Goal: Task Accomplishment & Management: Manage account settings

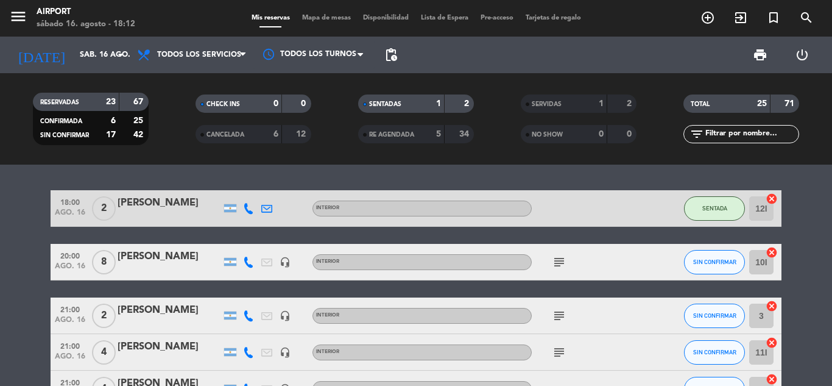
click at [249, 266] on icon at bounding box center [248, 261] width 11 height 11
click at [255, 238] on span "content_paste" at bounding box center [259, 241] width 9 height 9
click at [231, 242] on span "Copiar" at bounding box center [240, 241] width 26 height 13
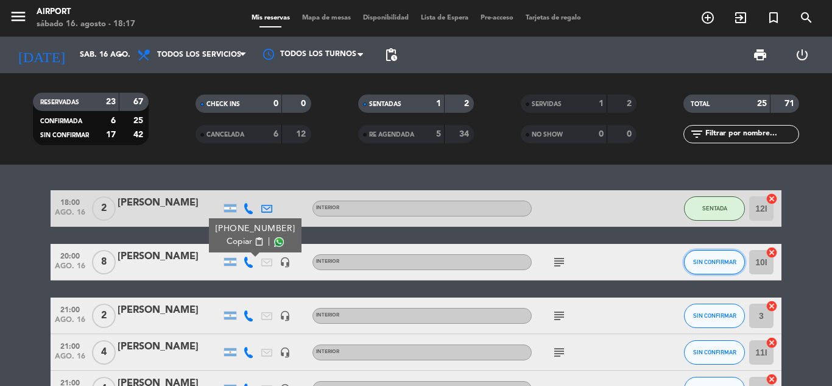
click at [695, 264] on span "SIN CONFIRMAR" at bounding box center [714, 261] width 43 height 7
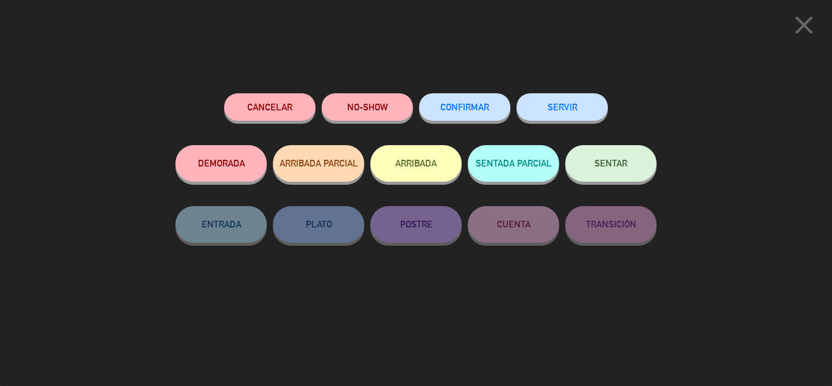
click at [476, 97] on button "CONFIRMAR" at bounding box center [464, 106] width 91 height 27
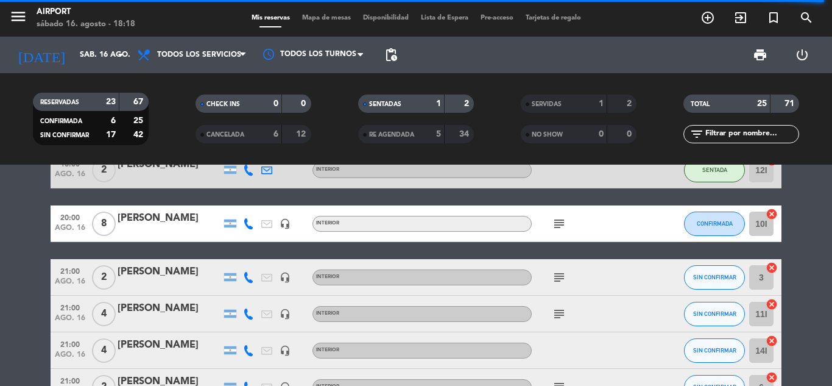
scroll to position [40, 0]
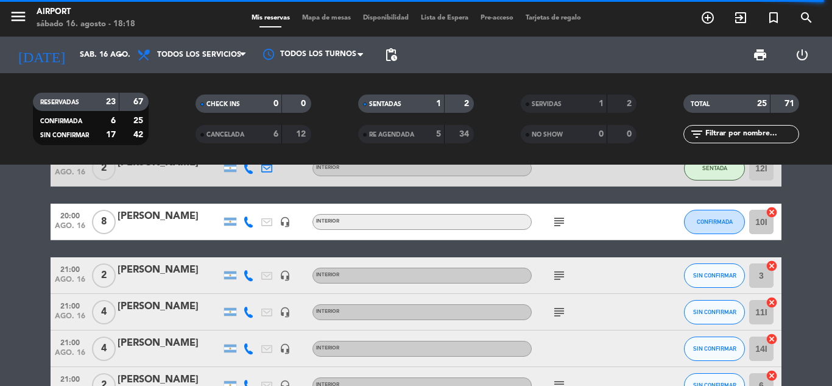
click at [247, 277] on icon at bounding box center [248, 275] width 11 height 11
click at [255, 255] on span "content_paste" at bounding box center [259, 254] width 9 height 9
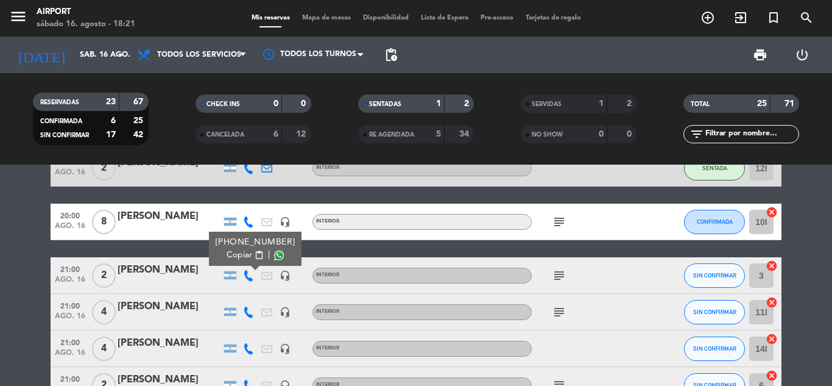
click at [243, 254] on span "Copiar" at bounding box center [240, 255] width 26 height 13
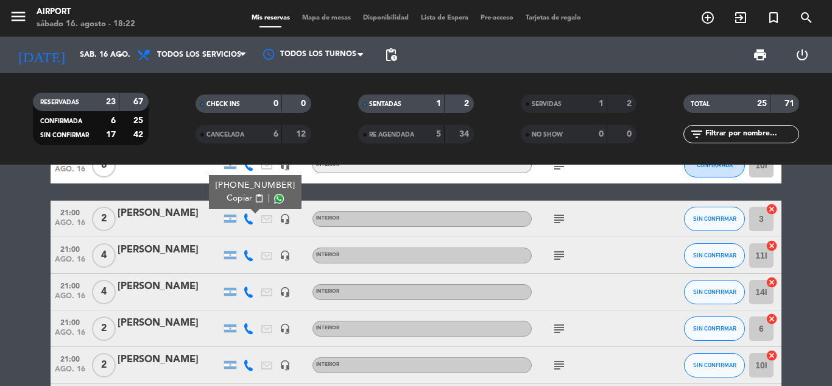
scroll to position [98, 0]
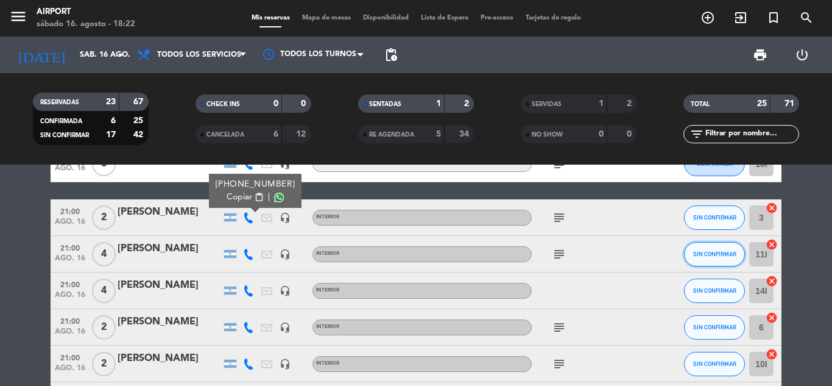
click at [707, 253] on span "SIN CONFIRMAR" at bounding box center [714, 253] width 43 height 7
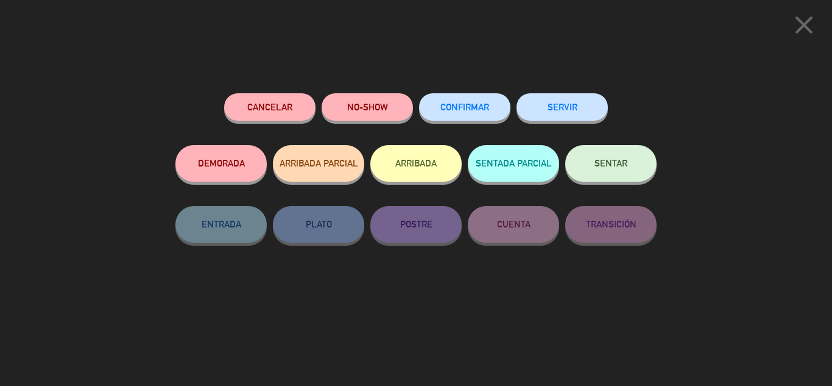
click at [458, 98] on button "CONFIRMAR" at bounding box center [464, 106] width 91 height 27
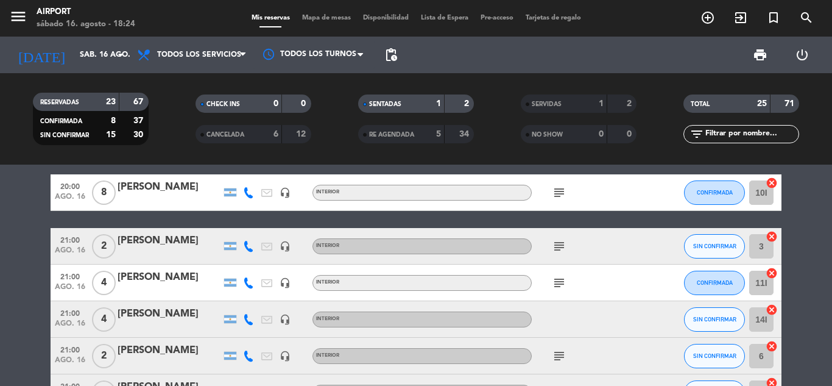
scroll to position [77, 0]
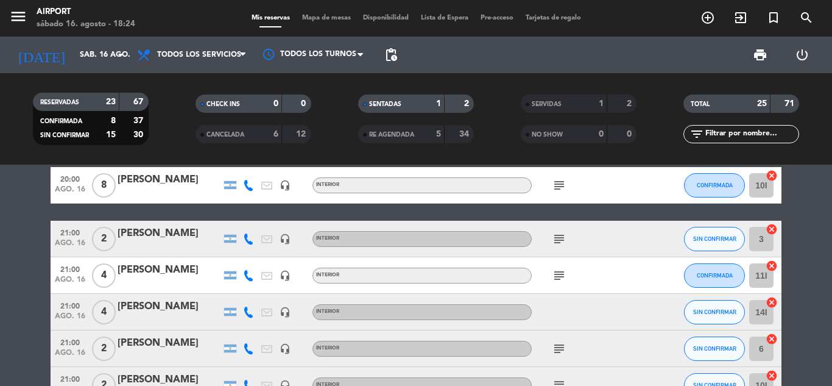
click at [246, 239] on icon at bounding box center [248, 238] width 11 height 11
click at [246, 215] on button "Copiar content_paste" at bounding box center [245, 218] width 37 height 13
click at [250, 315] on icon at bounding box center [248, 311] width 11 height 11
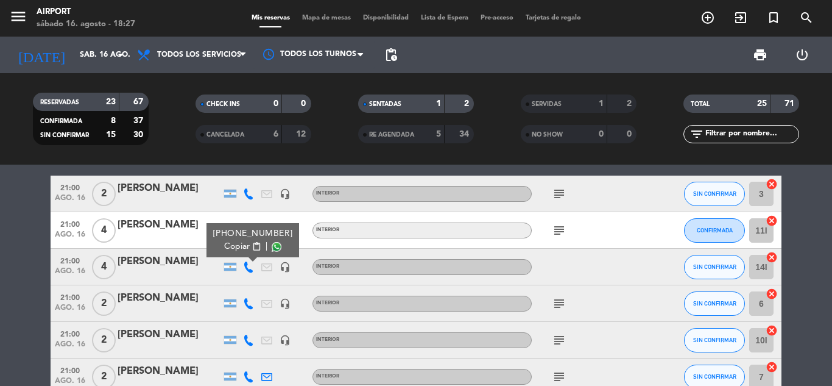
scroll to position [121, 0]
click at [252, 247] on span "content_paste" at bounding box center [256, 246] width 9 height 9
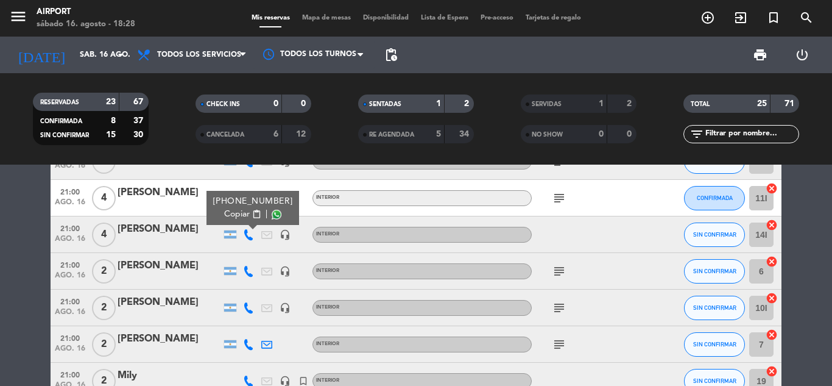
scroll to position [156, 0]
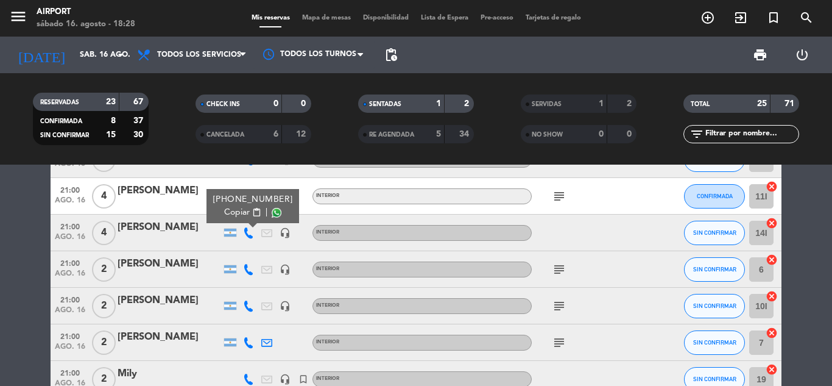
click at [251, 272] on icon at bounding box center [248, 269] width 11 height 11
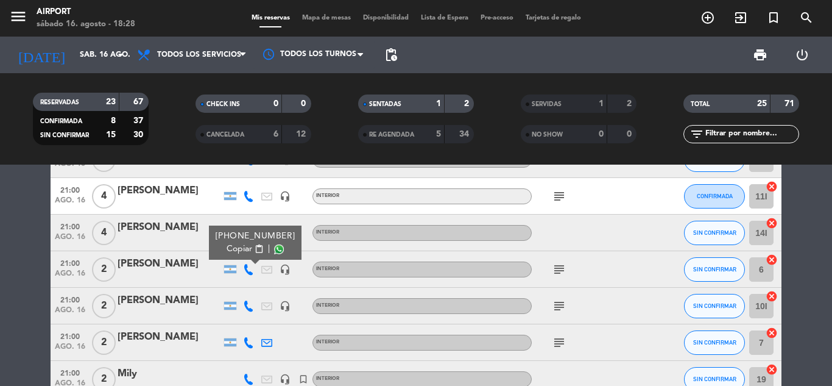
click at [245, 248] on span "Copiar" at bounding box center [240, 248] width 26 height 13
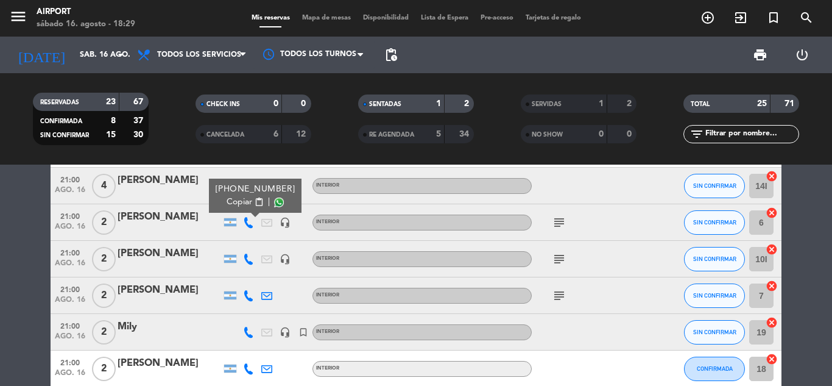
scroll to position [205, 0]
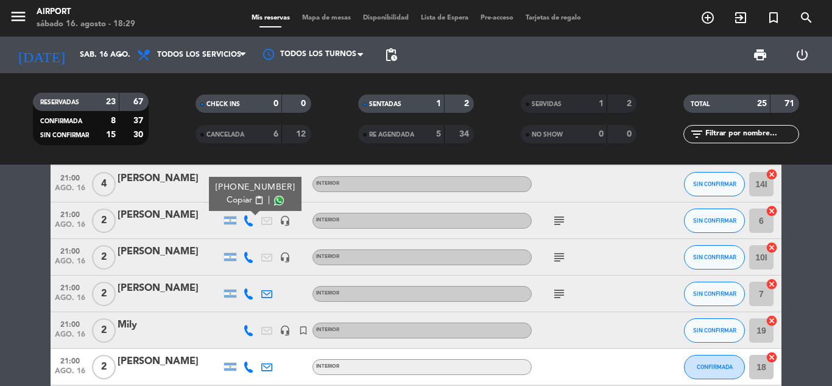
click at [248, 255] on icon at bounding box center [248, 257] width 11 height 11
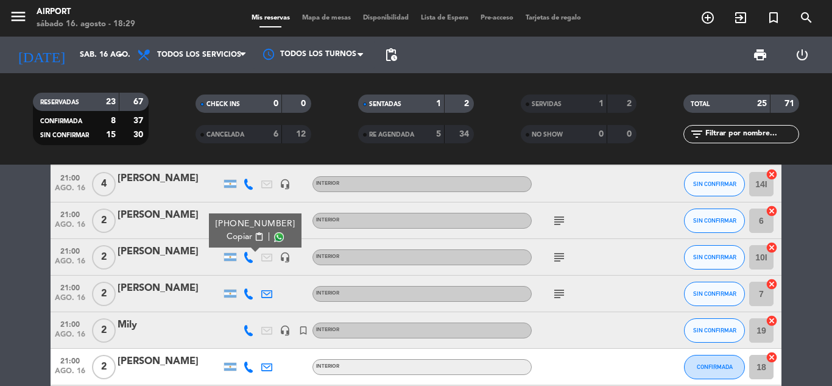
click at [240, 231] on span "Copiar" at bounding box center [240, 236] width 26 height 13
click at [561, 255] on icon "subject" at bounding box center [559, 257] width 15 height 15
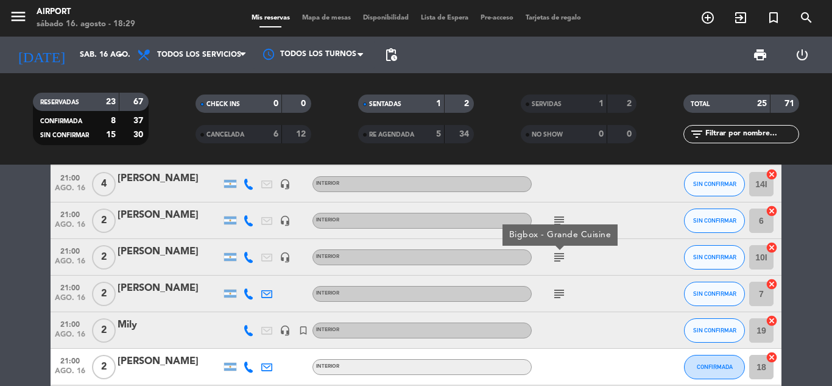
click at [557, 294] on icon "subject" at bounding box center [559, 293] width 15 height 15
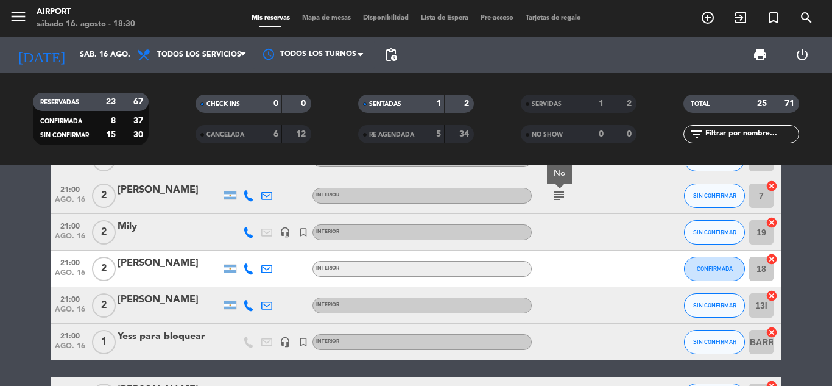
scroll to position [328, 0]
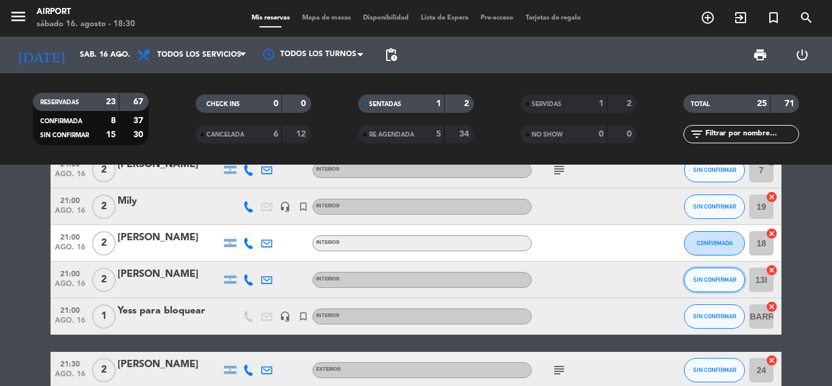
click at [712, 280] on span "SIN CONFIRMAR" at bounding box center [714, 279] width 43 height 7
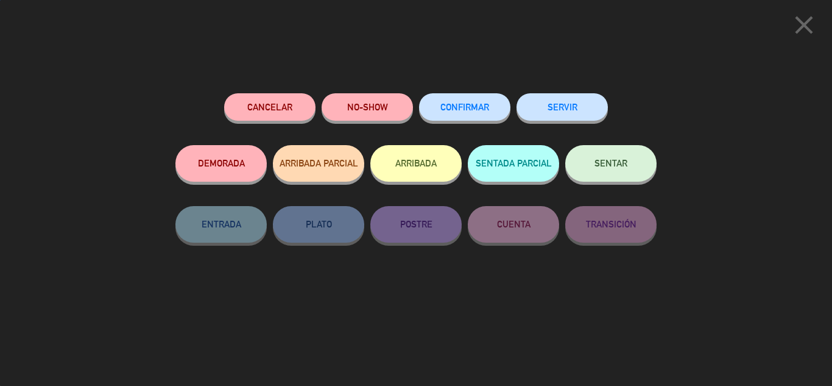
click at [798, 25] on icon "close" at bounding box center [804, 25] width 30 height 30
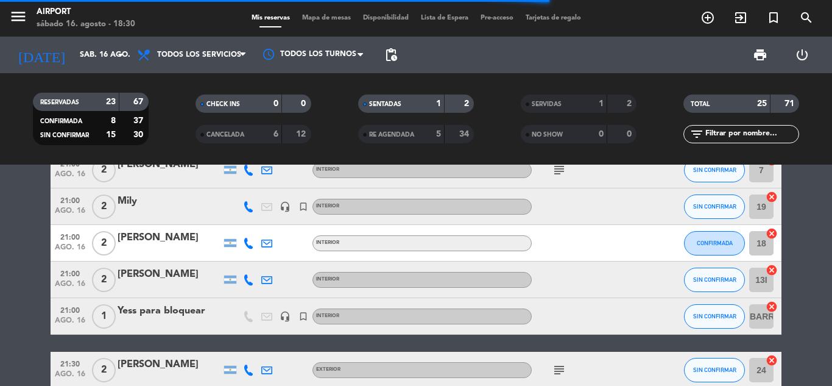
click at [248, 281] on icon at bounding box center [248, 279] width 11 height 11
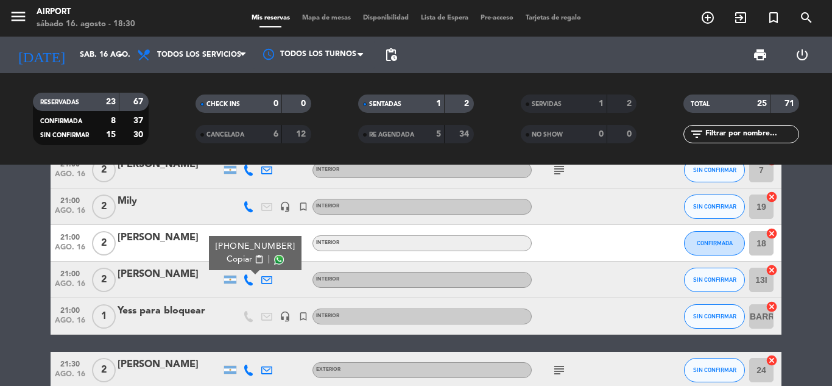
click at [242, 259] on span "Copiar" at bounding box center [240, 259] width 26 height 13
click at [236, 255] on span "Copiar" at bounding box center [240, 259] width 26 height 13
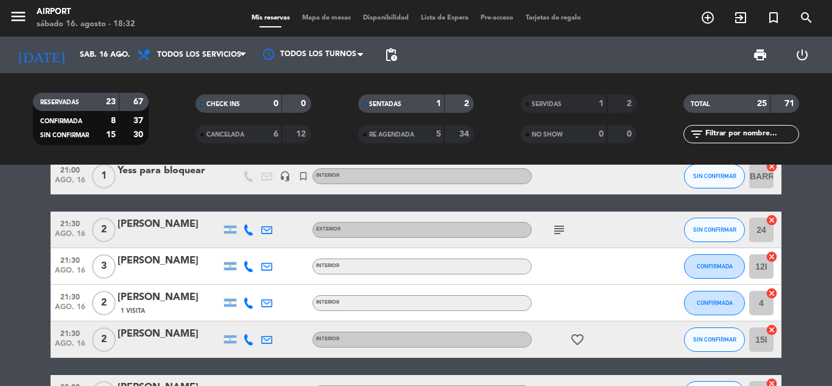
scroll to position [469, 0]
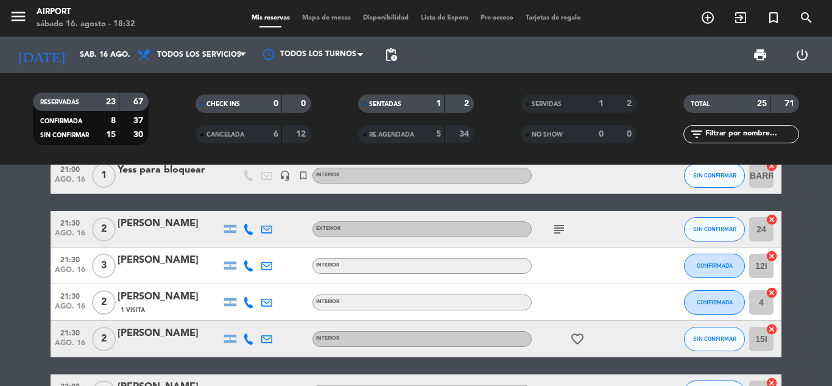
click at [562, 227] on icon "subject" at bounding box center [559, 229] width 15 height 15
click at [613, 222] on div "subject Mantas por favor" at bounding box center [587, 229] width 110 height 36
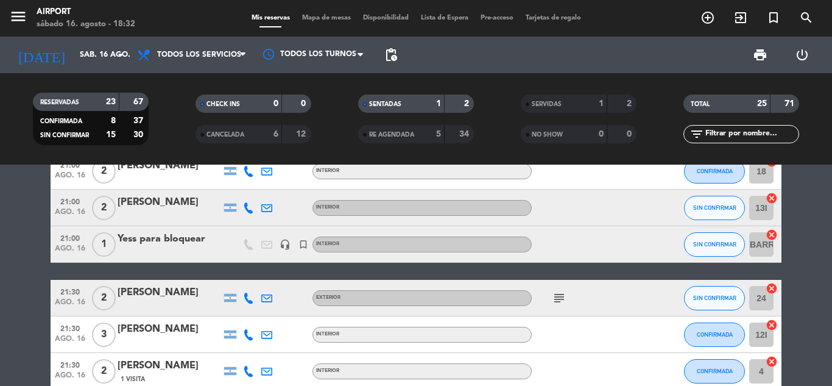
scroll to position [400, 0]
click at [252, 298] on icon at bounding box center [248, 298] width 11 height 11
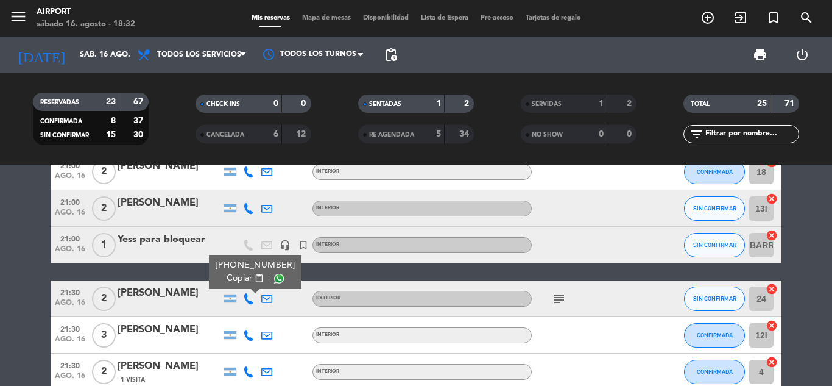
click at [246, 278] on span "Copiar" at bounding box center [240, 278] width 26 height 13
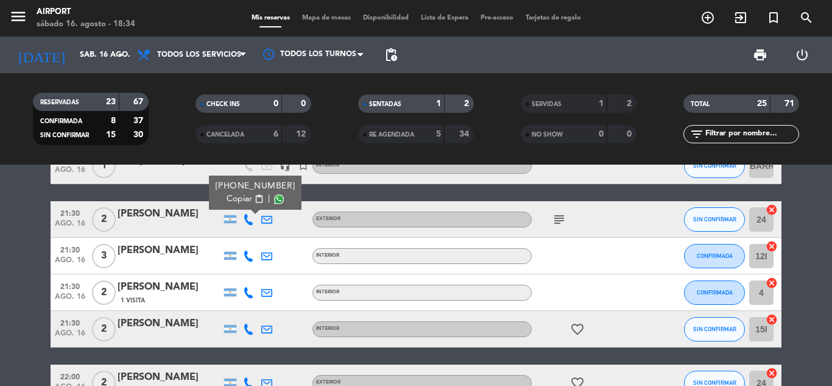
scroll to position [480, 0]
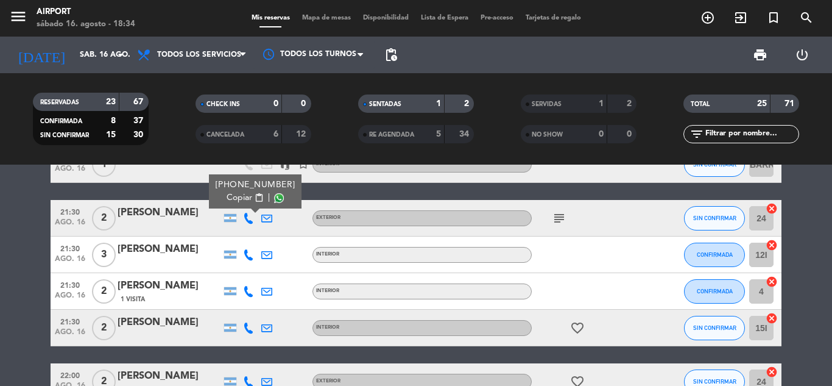
click at [250, 327] on icon at bounding box center [248, 327] width 11 height 11
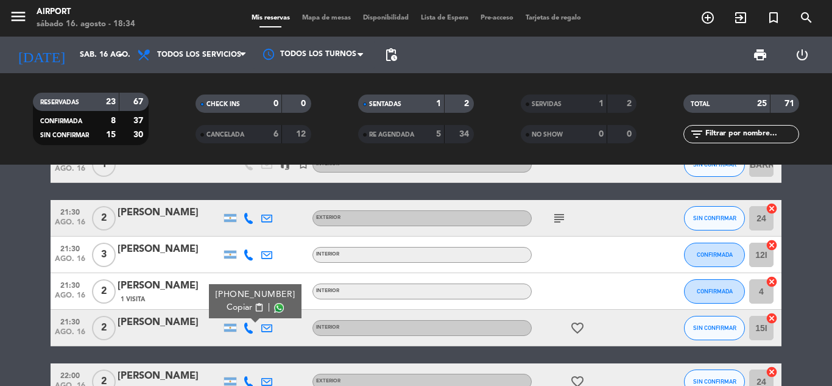
click at [255, 308] on span "content_paste" at bounding box center [259, 307] width 9 height 9
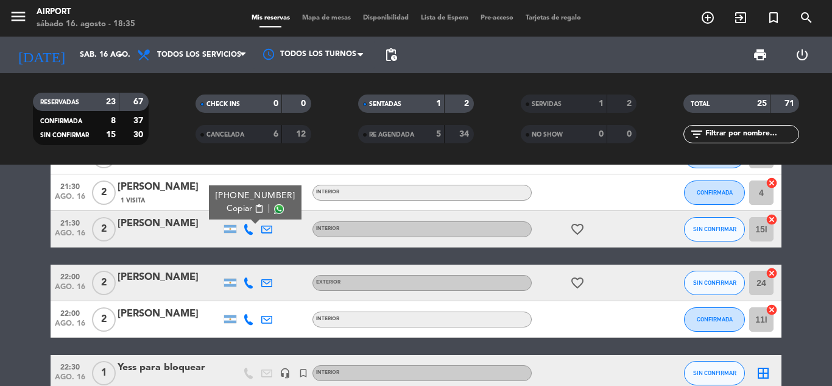
scroll to position [581, 0]
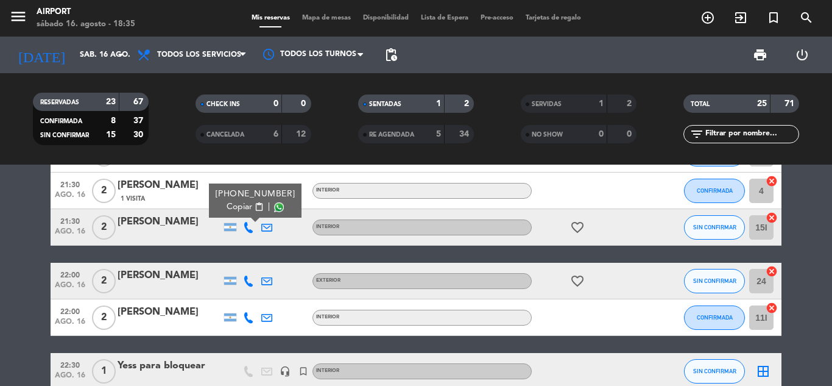
click at [245, 282] on icon at bounding box center [248, 280] width 11 height 11
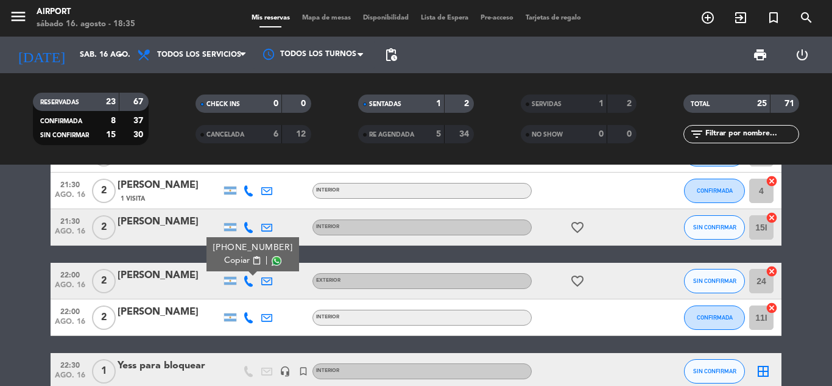
click at [245, 260] on span "Copiar" at bounding box center [237, 260] width 26 height 13
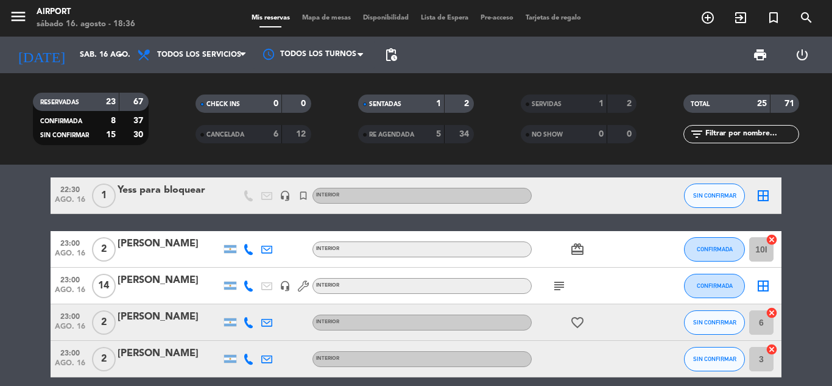
scroll to position [757, 0]
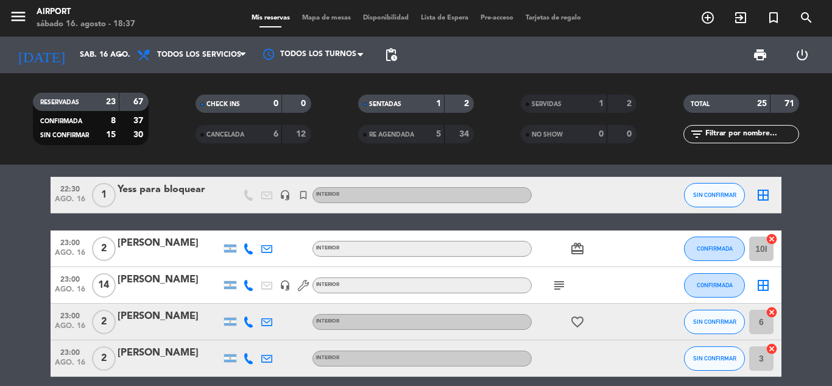
click at [247, 320] on icon at bounding box center [248, 321] width 11 height 11
click at [244, 300] on span "Copiar" at bounding box center [240, 301] width 26 height 13
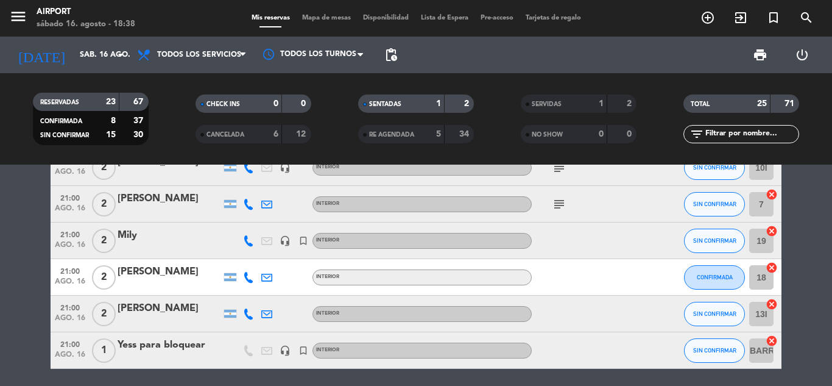
scroll to position [263, 0]
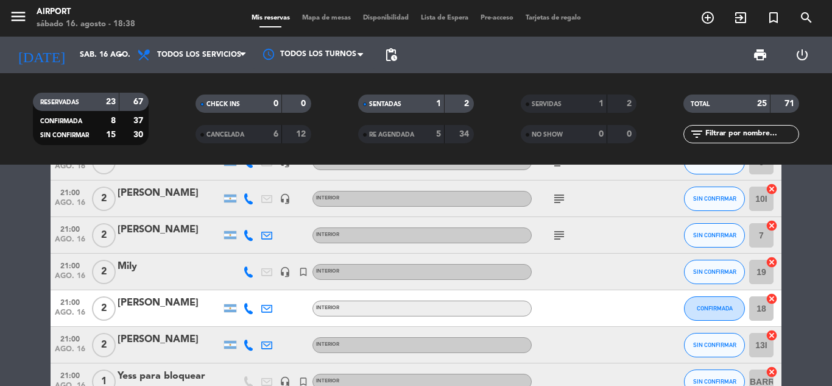
click at [248, 235] on icon at bounding box center [248, 235] width 11 height 11
click at [245, 214] on span "Copiar" at bounding box center [240, 214] width 26 height 13
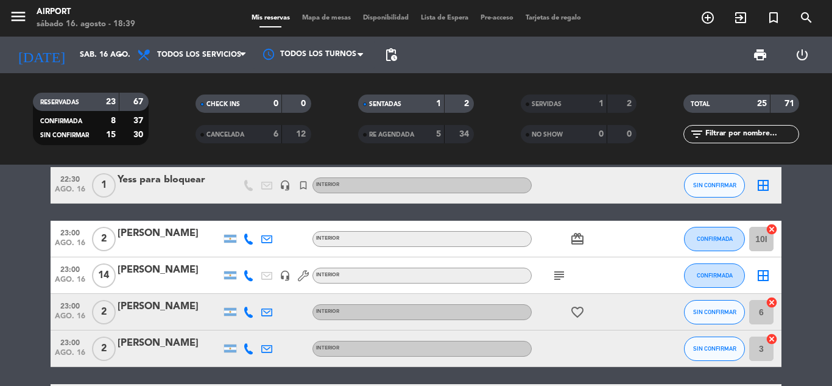
scroll to position [768, 0]
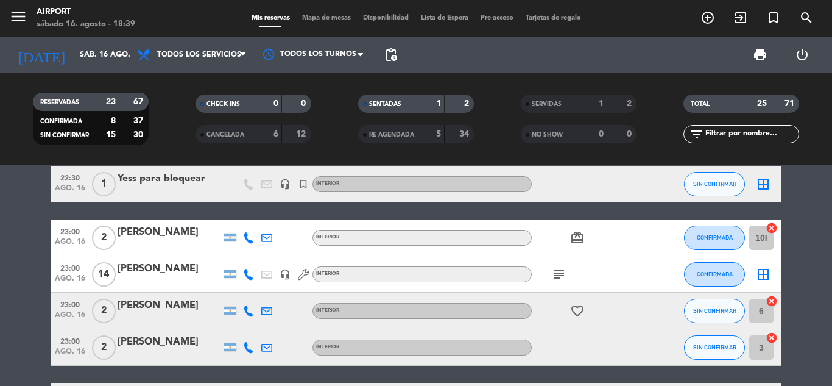
click at [251, 351] on icon at bounding box center [248, 347] width 11 height 11
click at [255, 323] on span "content_paste" at bounding box center [259, 326] width 9 height 9
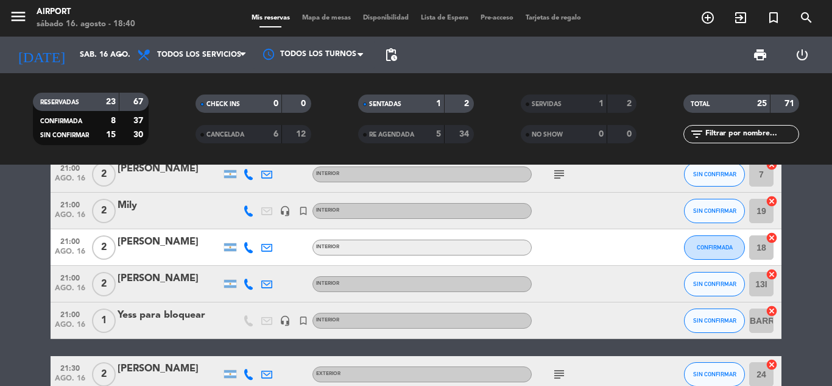
scroll to position [243, 0]
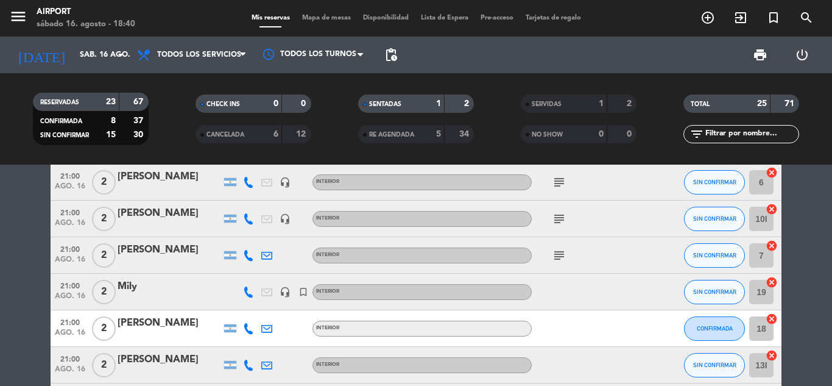
click at [246, 253] on icon at bounding box center [248, 255] width 11 height 11
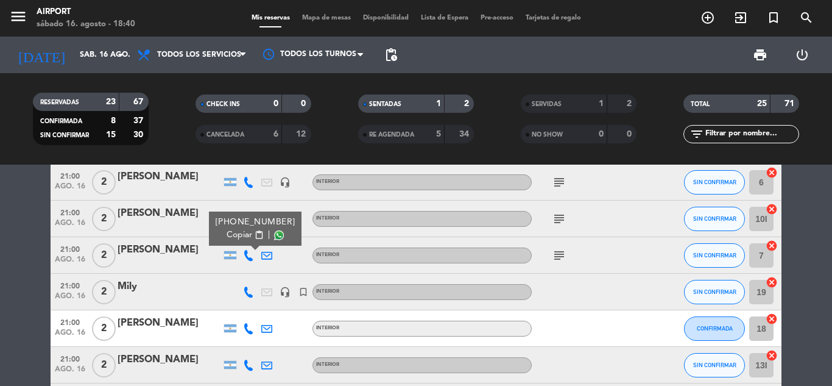
click at [242, 235] on span "Copiar" at bounding box center [240, 234] width 26 height 13
